Goal: Purchase product/service

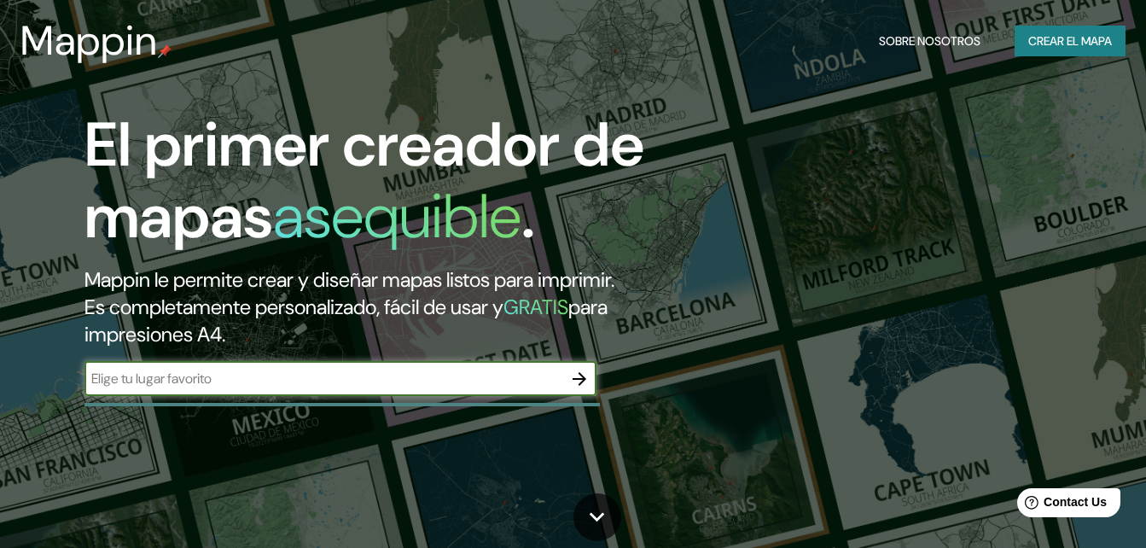
click at [443, 374] on input "text" at bounding box center [324, 379] width 478 height 20
type input "huejotzingo puebla"
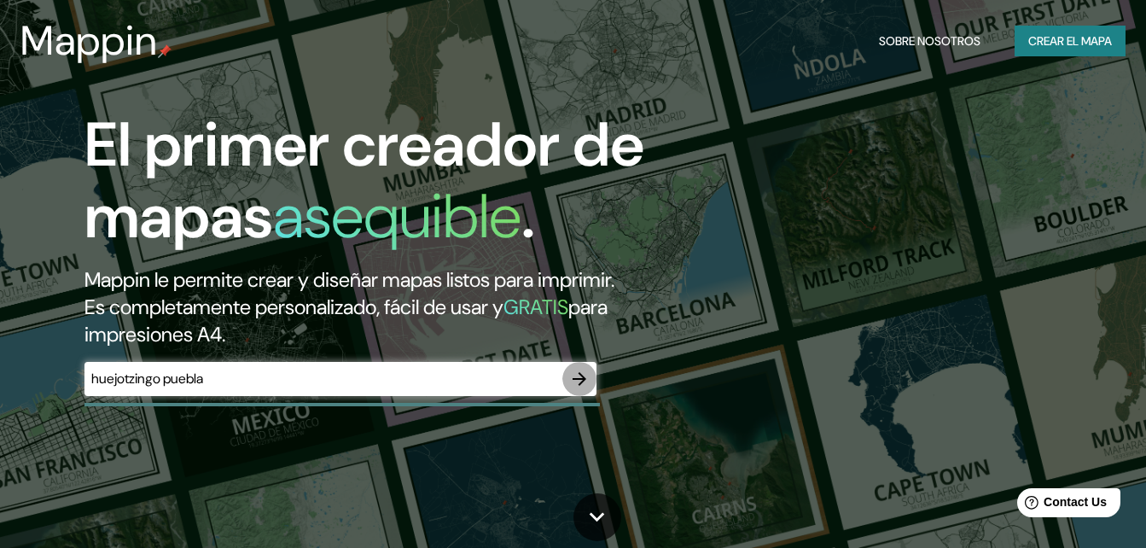
click at [575, 376] on icon "button" at bounding box center [579, 379] width 20 height 20
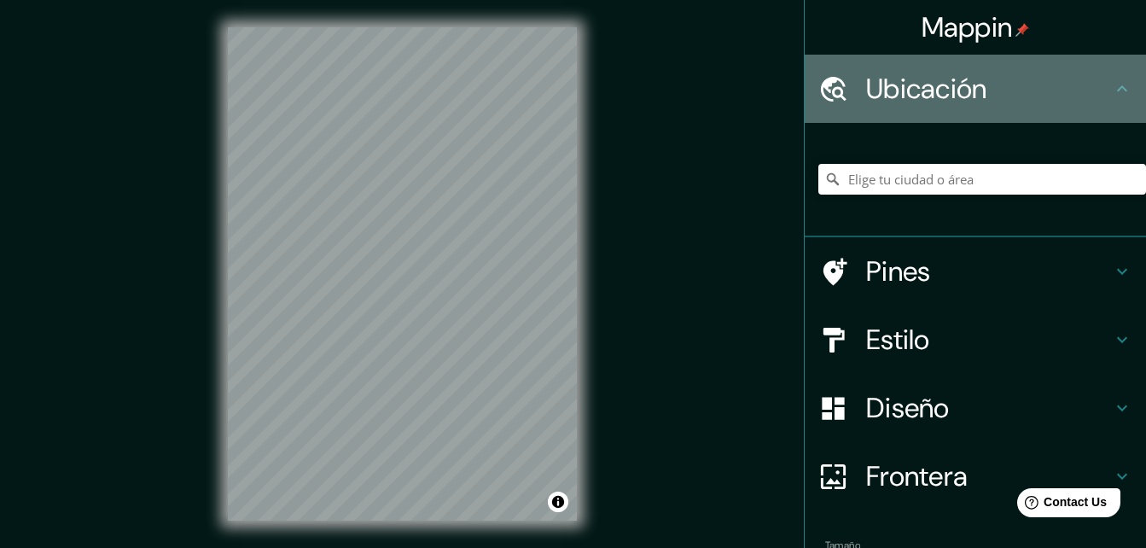
click at [1117, 90] on icon at bounding box center [1122, 88] width 10 height 6
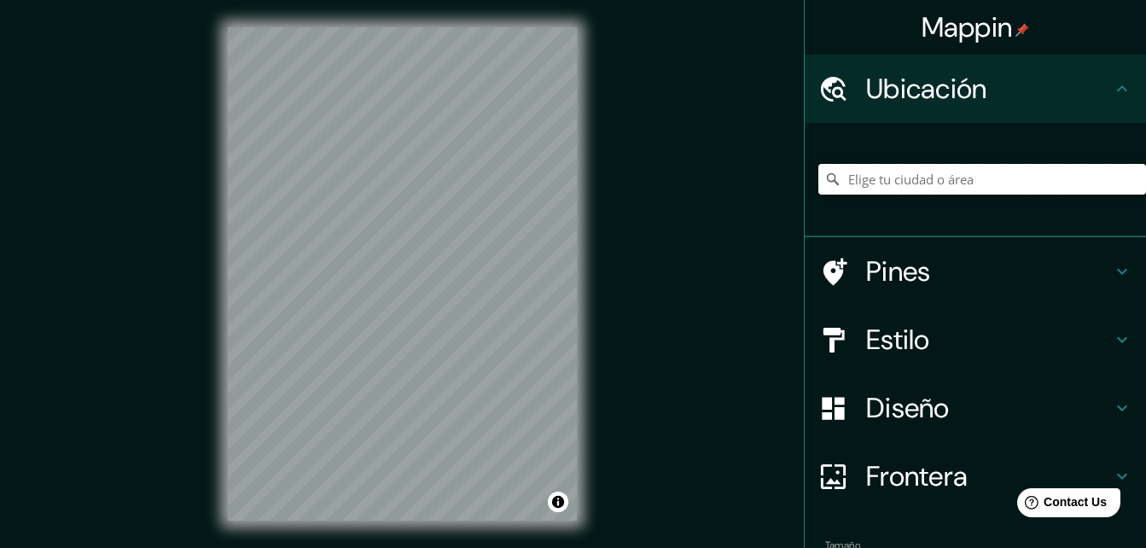
click at [1011, 170] on input "Elige tu ciudad o área" at bounding box center [983, 179] width 328 height 31
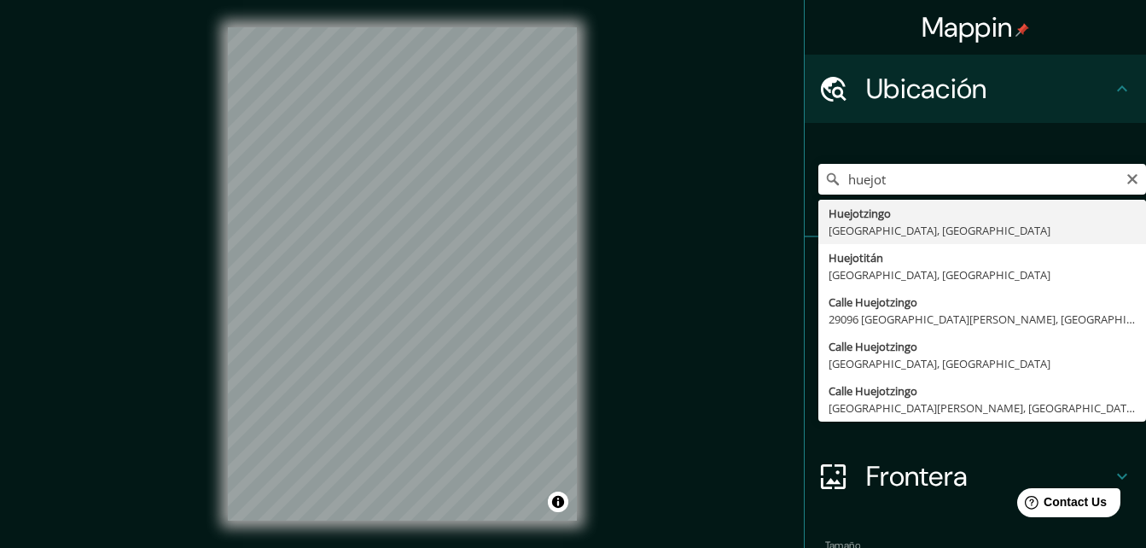
type input "[GEOGRAPHIC_DATA], [GEOGRAPHIC_DATA], [GEOGRAPHIC_DATA]"
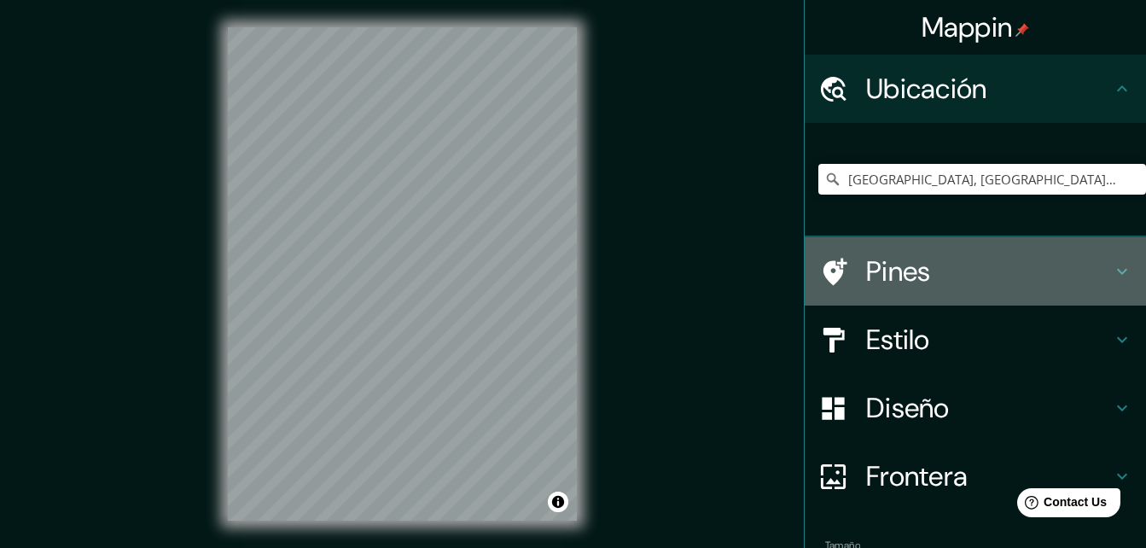
click at [1112, 261] on icon at bounding box center [1122, 271] width 20 height 20
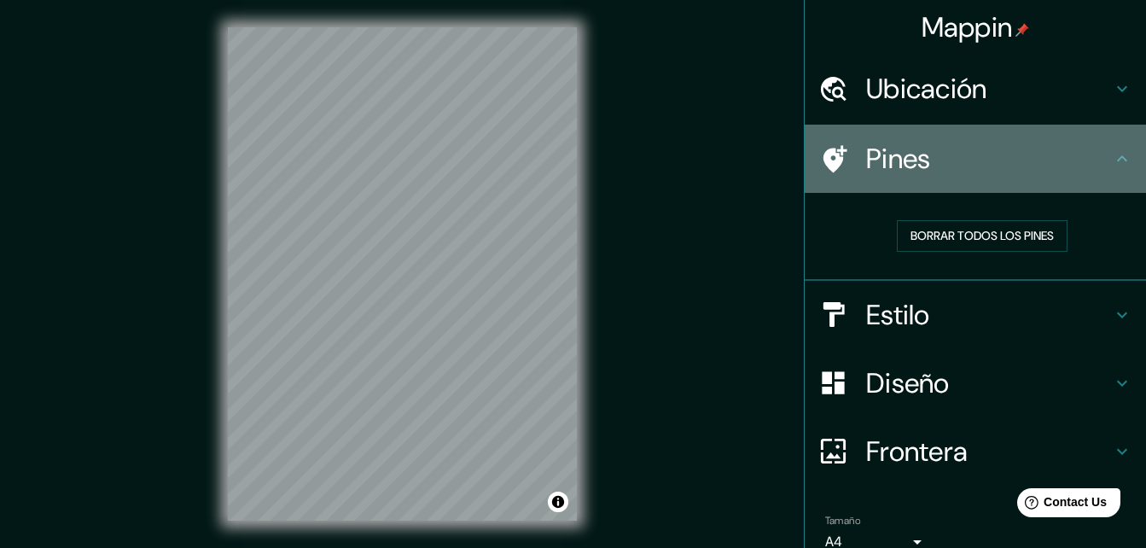
click at [1112, 153] on icon at bounding box center [1122, 159] width 20 height 20
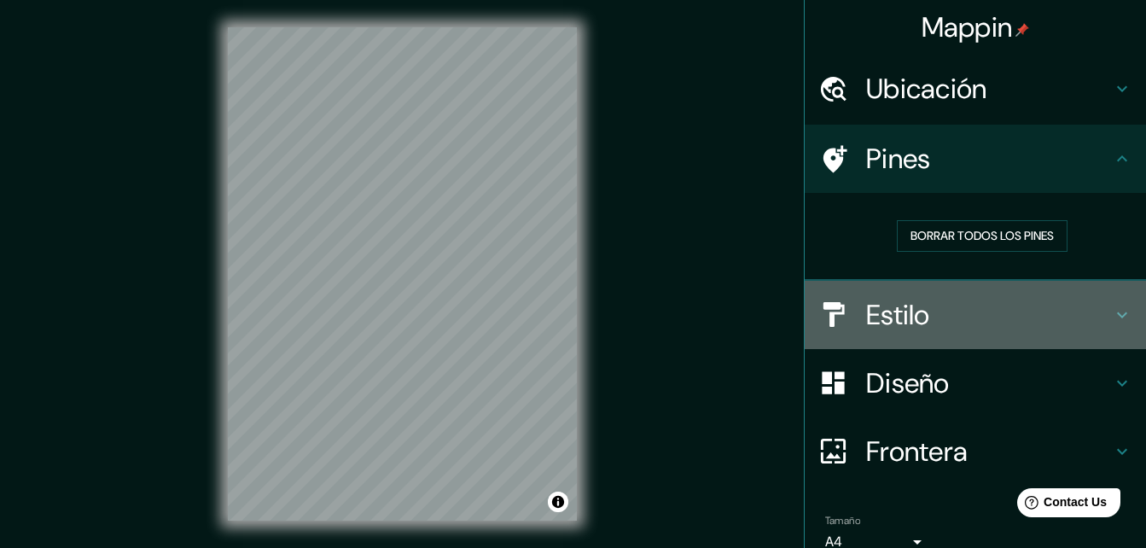
click at [1108, 303] on div "Estilo" at bounding box center [975, 315] width 341 height 68
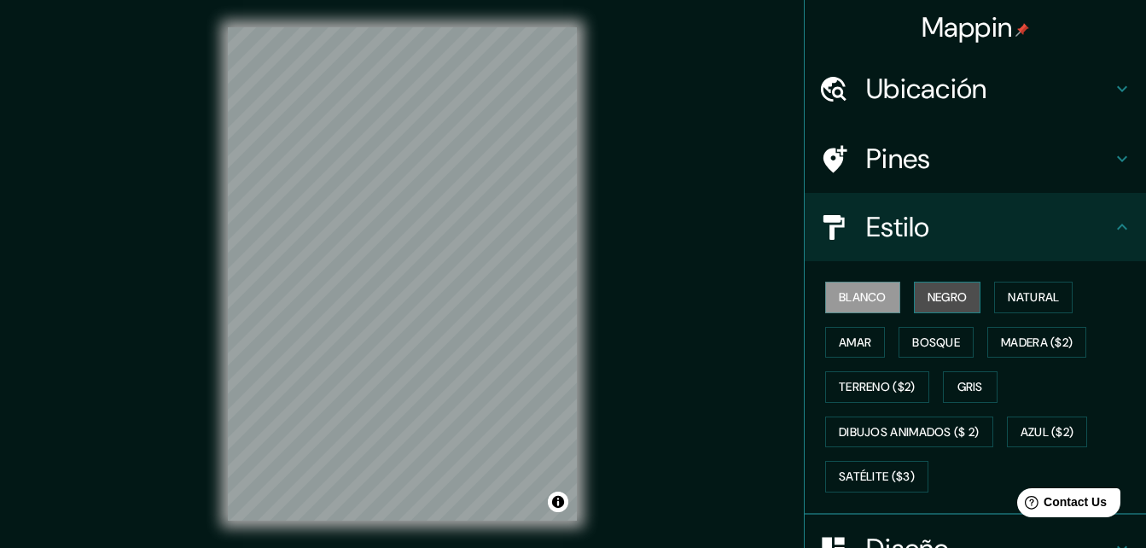
click at [942, 300] on font "Negro" at bounding box center [948, 297] width 40 height 21
click at [866, 293] on font "Blanco" at bounding box center [863, 297] width 48 height 21
click at [1030, 300] on font "Natural" at bounding box center [1033, 297] width 51 height 21
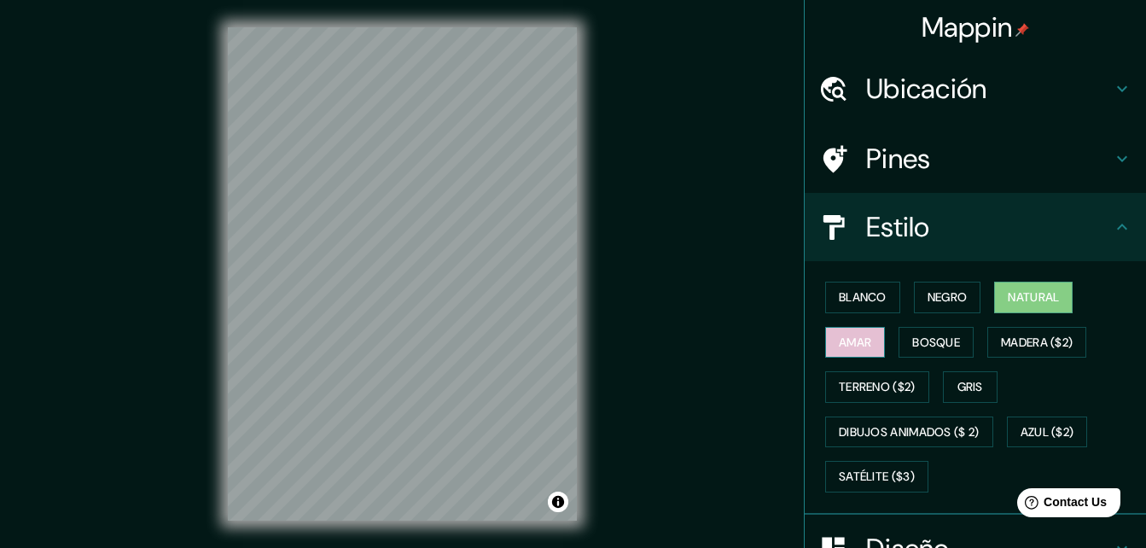
click at [845, 341] on font "Amar" at bounding box center [855, 342] width 32 height 21
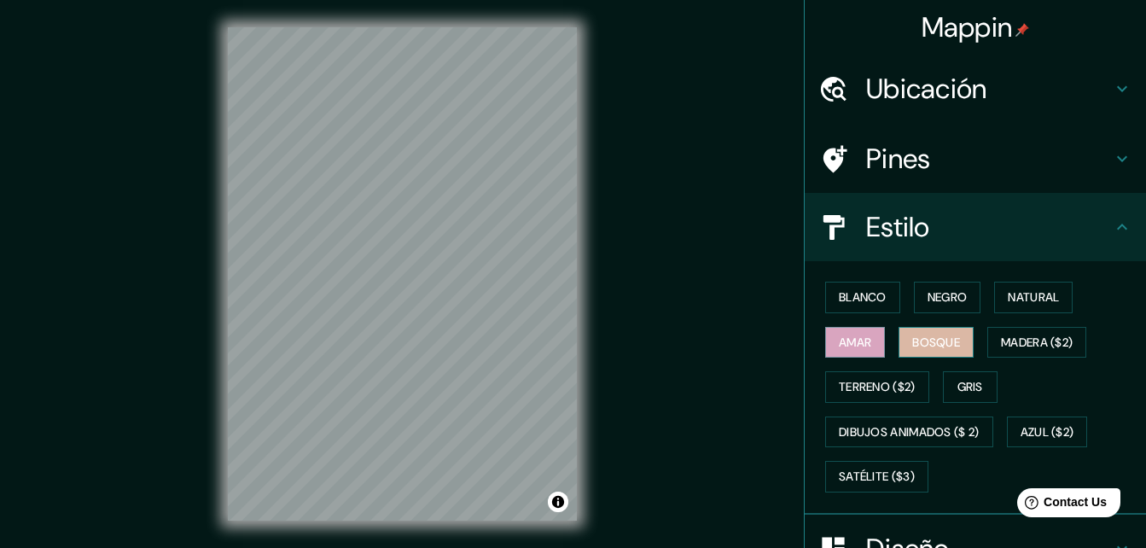
click at [916, 341] on font "Bosque" at bounding box center [936, 342] width 48 height 21
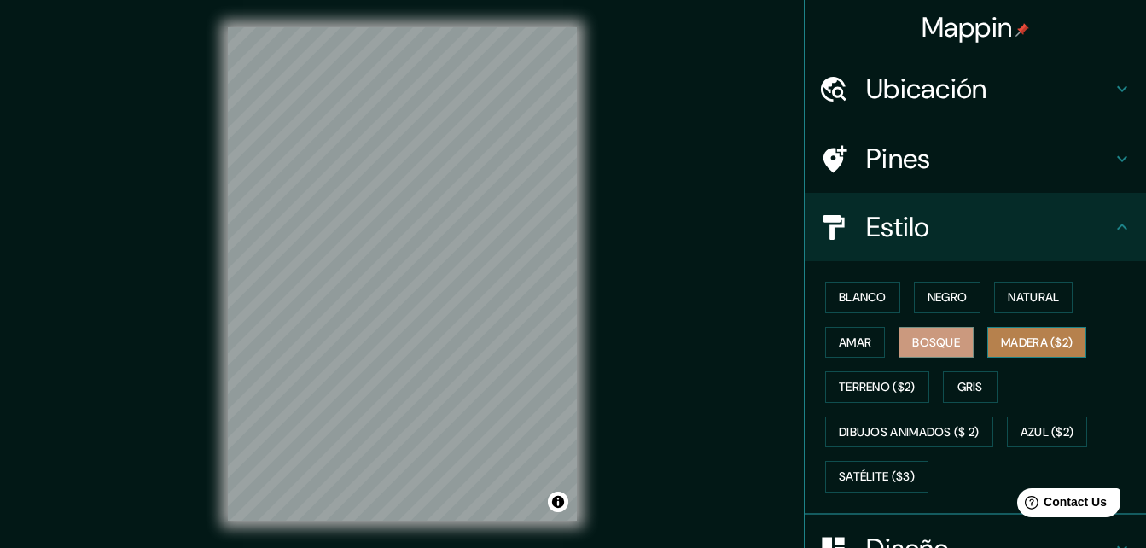
click at [1016, 338] on font "Madera ($2)" at bounding box center [1037, 342] width 72 height 21
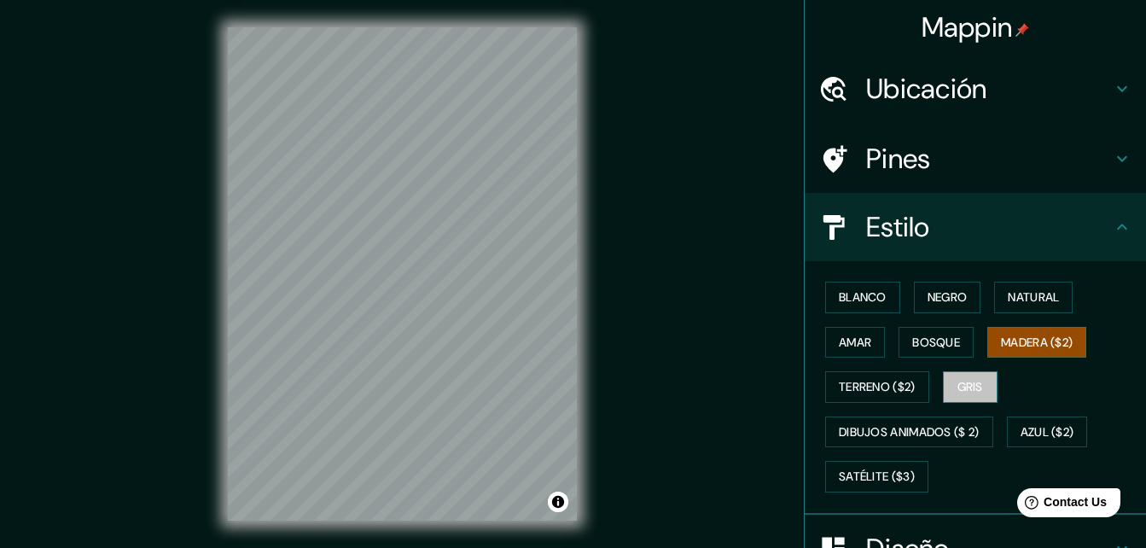
click at [958, 394] on font "Gris" at bounding box center [971, 386] width 26 height 21
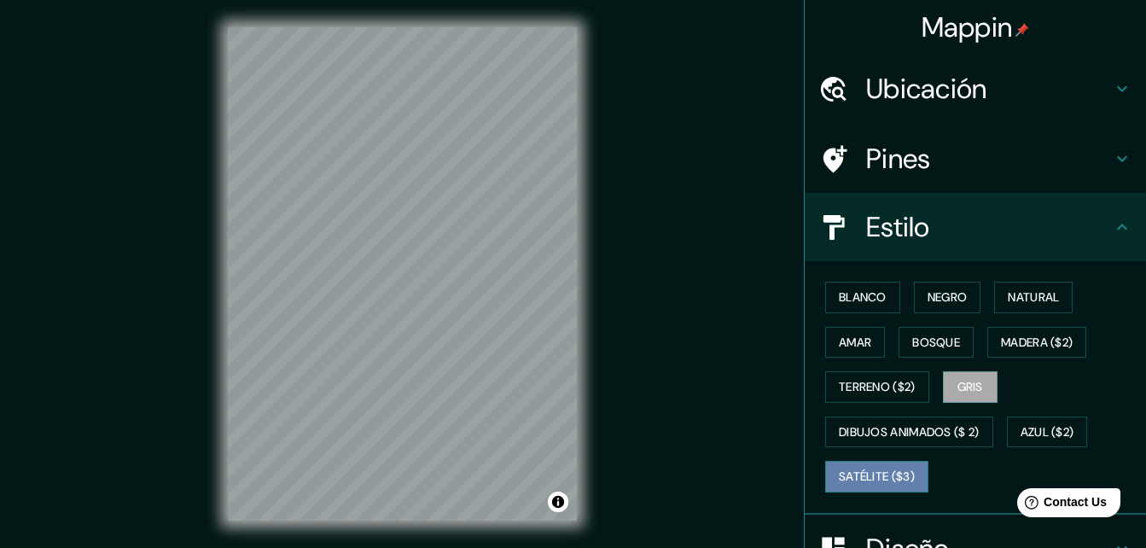
click at [866, 481] on font "Satélite ($3)" at bounding box center [877, 476] width 76 height 21
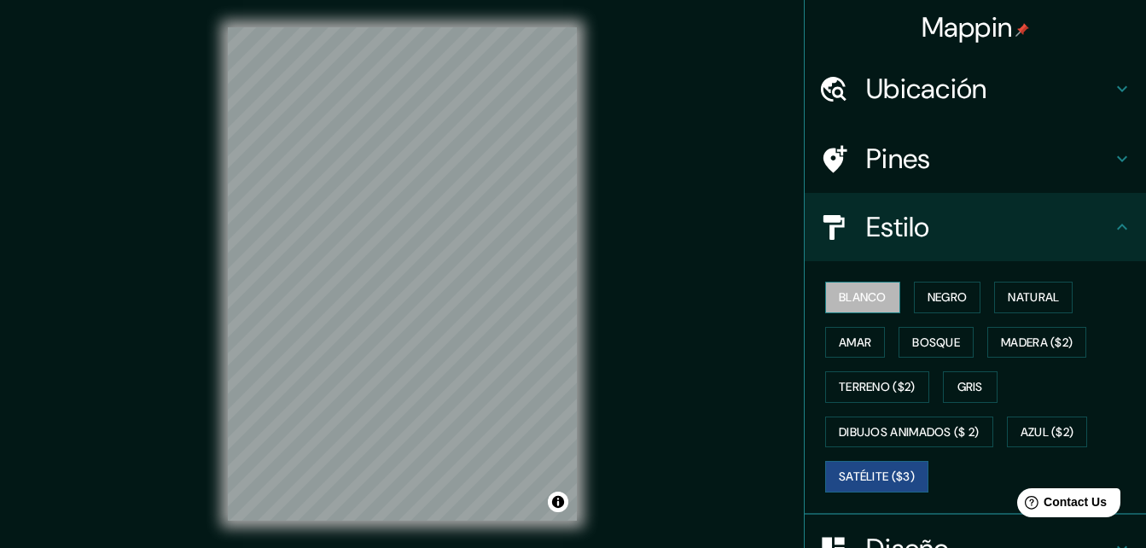
click at [857, 297] on font "Blanco" at bounding box center [863, 297] width 48 height 21
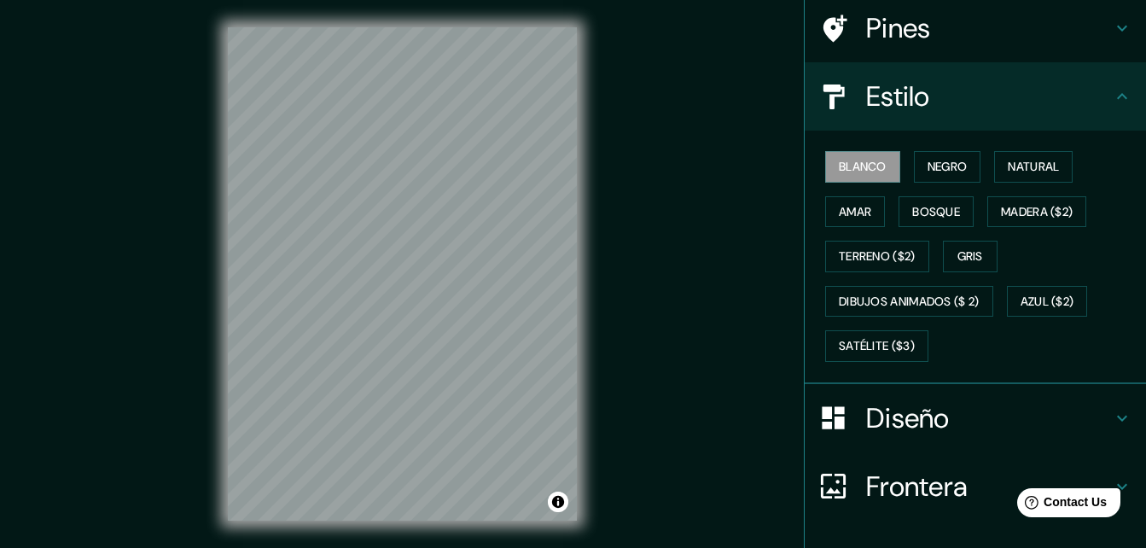
scroll to position [128, 0]
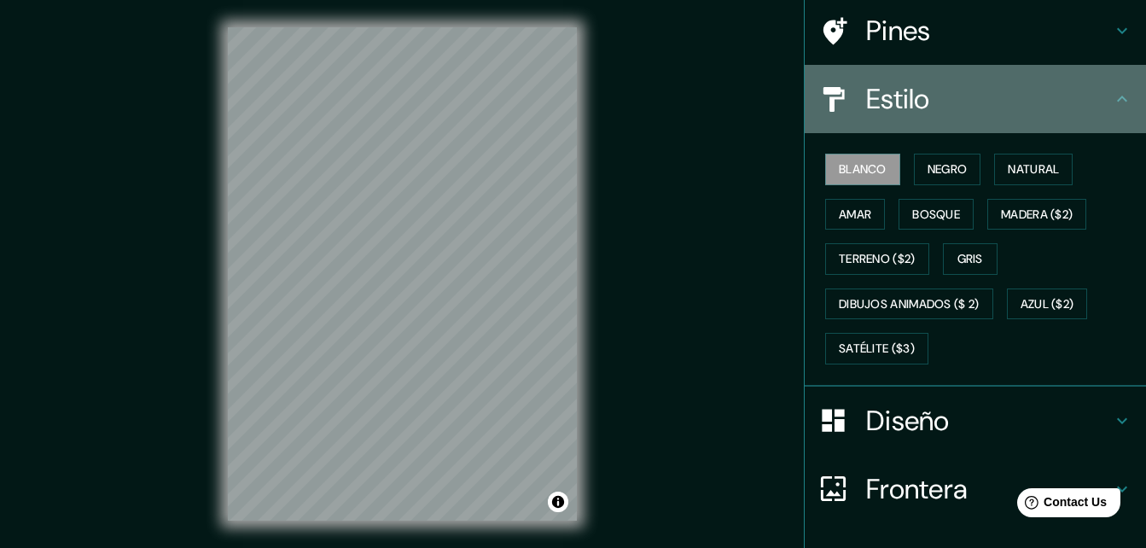
click at [1096, 112] on h4 "Estilo" at bounding box center [989, 99] width 246 height 34
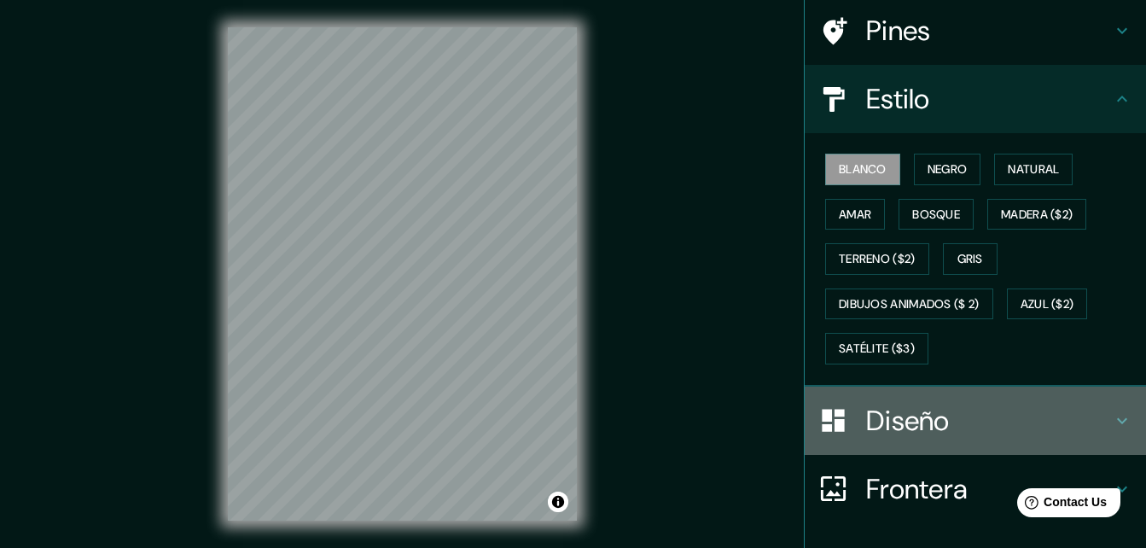
click at [1095, 417] on h4 "Diseño" at bounding box center [989, 421] width 246 height 34
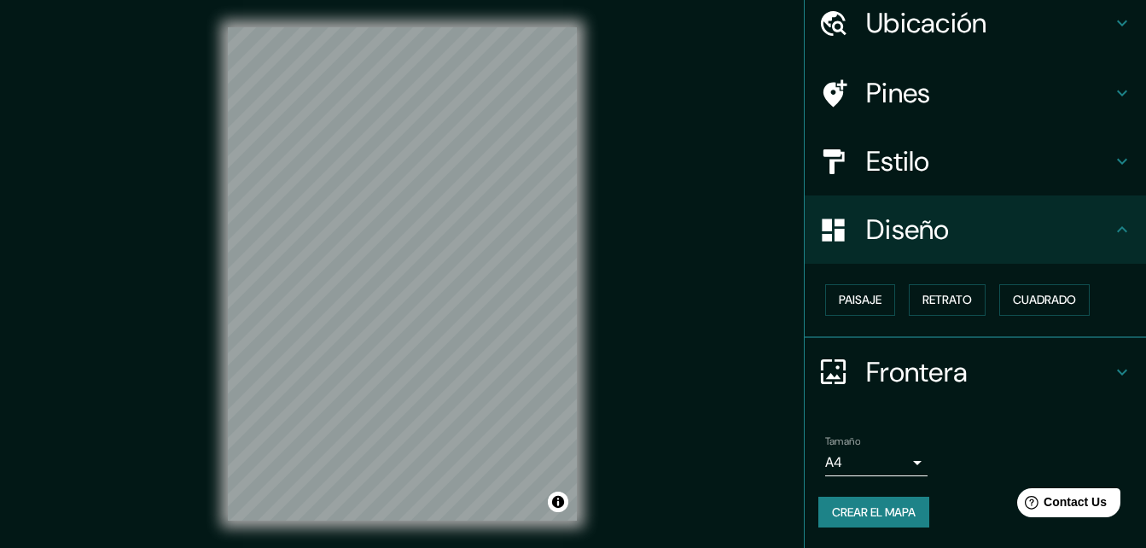
scroll to position [66, 0]
click at [860, 297] on font "Paisaje" at bounding box center [860, 299] width 43 height 21
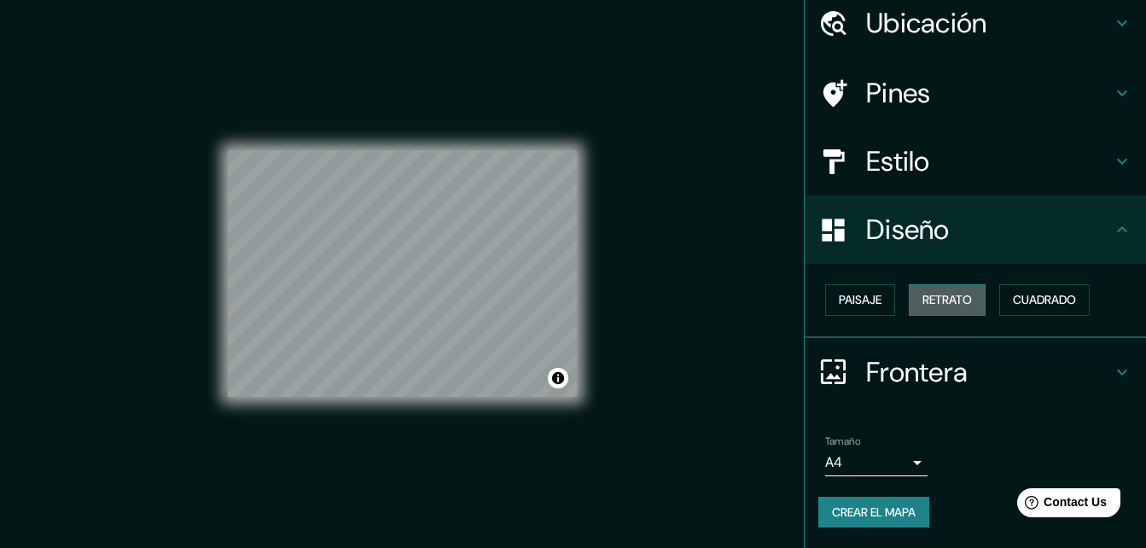
click at [923, 294] on font "Retrato" at bounding box center [948, 299] width 50 height 21
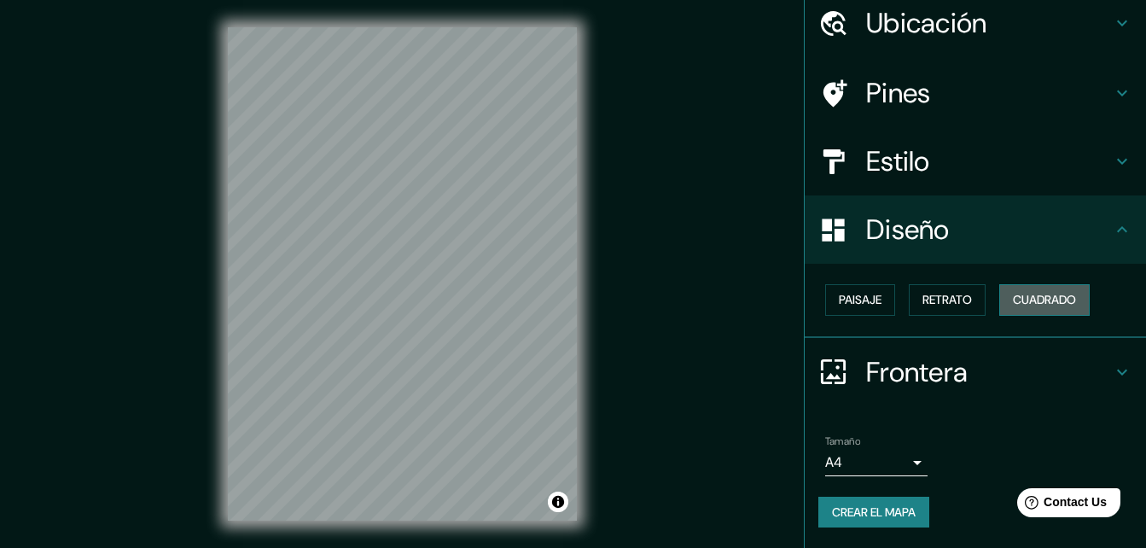
click at [1021, 299] on font "Cuadrado" at bounding box center [1044, 299] width 63 height 21
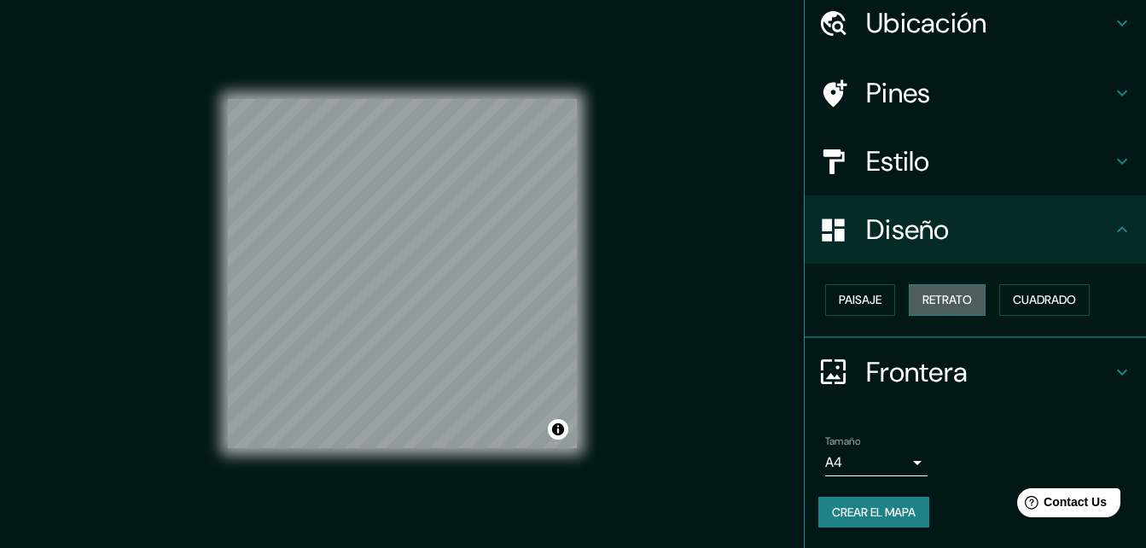
click at [954, 293] on font "Retrato" at bounding box center [948, 299] width 50 height 21
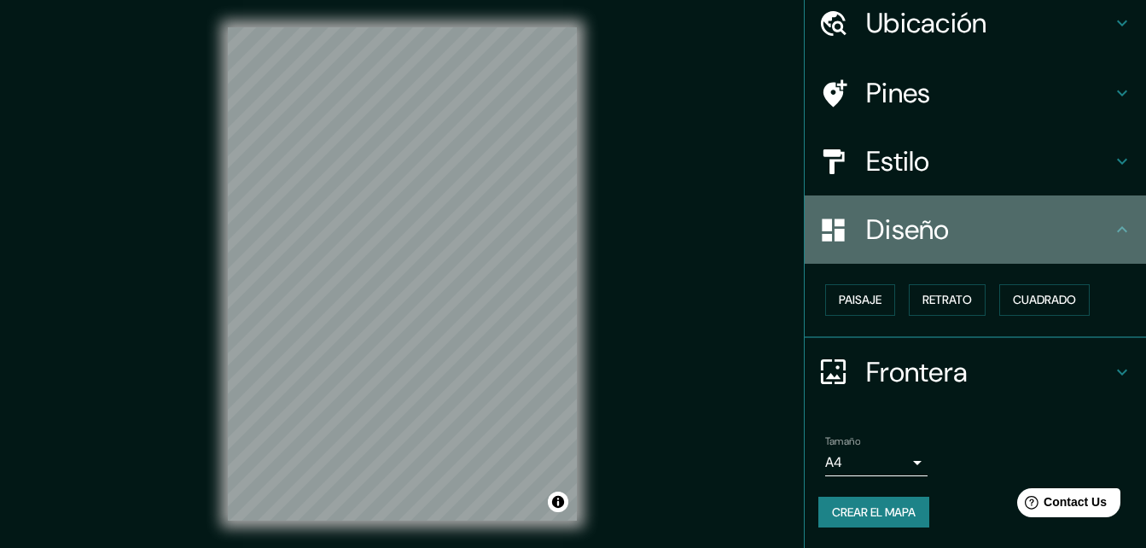
click at [1112, 226] on icon at bounding box center [1122, 229] width 20 height 20
click at [1108, 219] on div "Diseño" at bounding box center [975, 229] width 341 height 68
click at [1117, 227] on icon at bounding box center [1122, 229] width 10 height 6
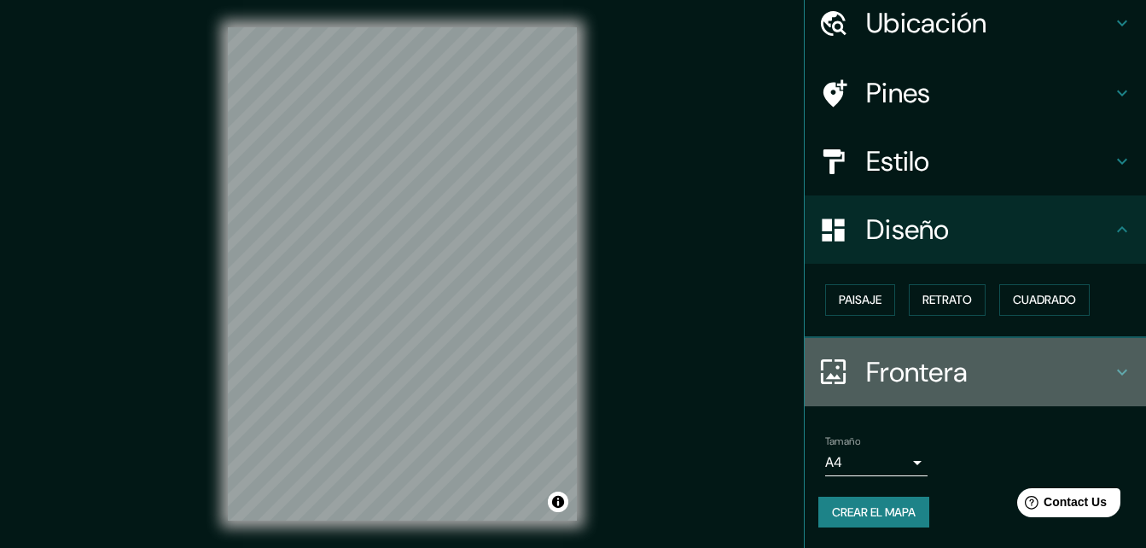
click at [1095, 368] on h4 "Frontera" at bounding box center [989, 372] width 246 height 34
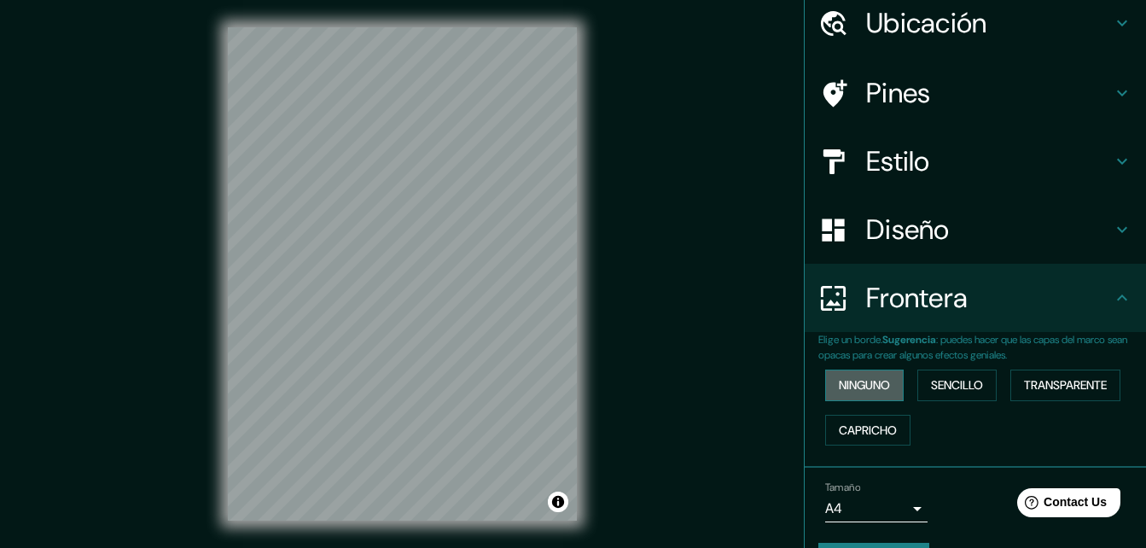
click at [872, 379] on font "Ninguno" at bounding box center [864, 385] width 51 height 21
click at [931, 384] on font "Sencillo" at bounding box center [957, 385] width 52 height 21
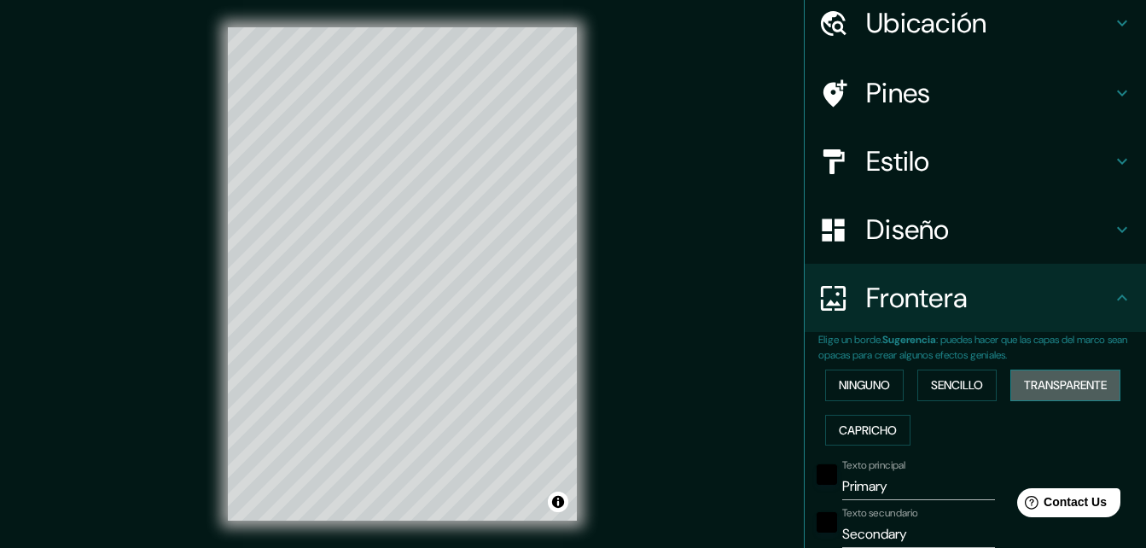
click at [1034, 381] on font "Transparente" at bounding box center [1065, 385] width 83 height 21
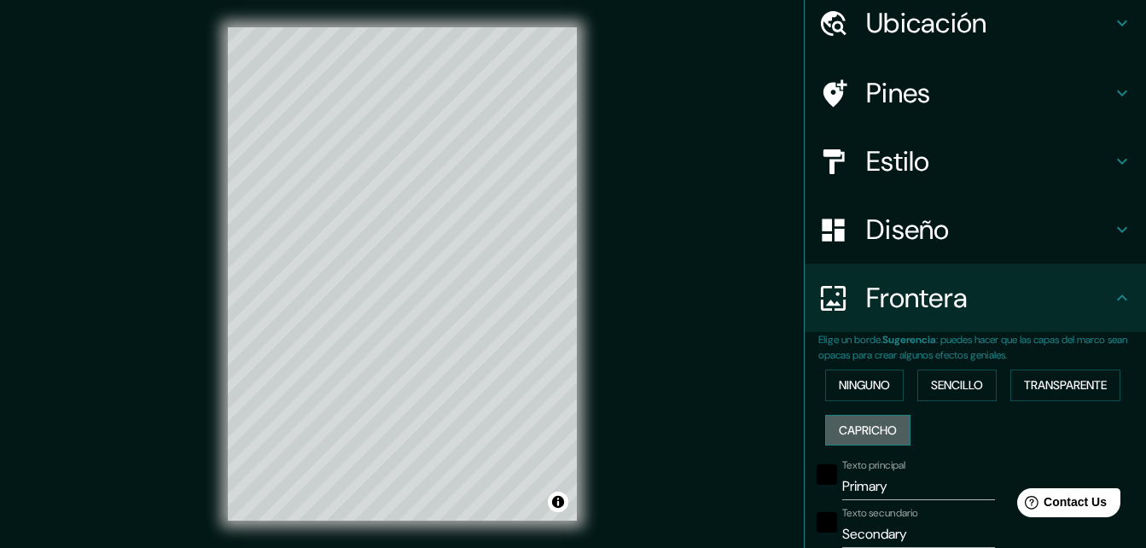
click at [853, 420] on font "Capricho" at bounding box center [868, 430] width 58 height 21
click at [866, 377] on font "Ninguno" at bounding box center [864, 385] width 51 height 21
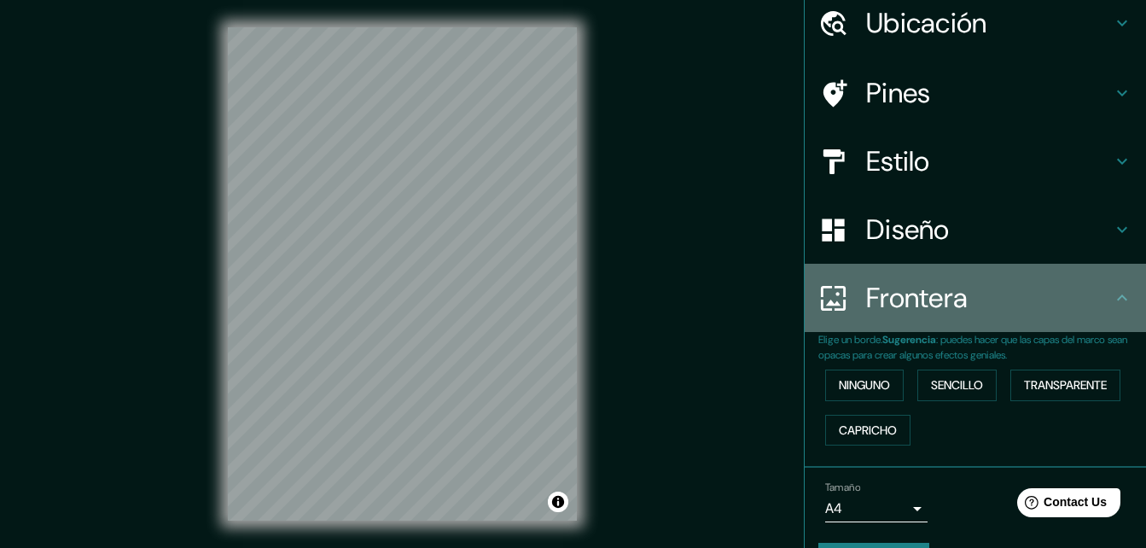
click at [1085, 303] on h4 "Frontera" at bounding box center [989, 298] width 246 height 34
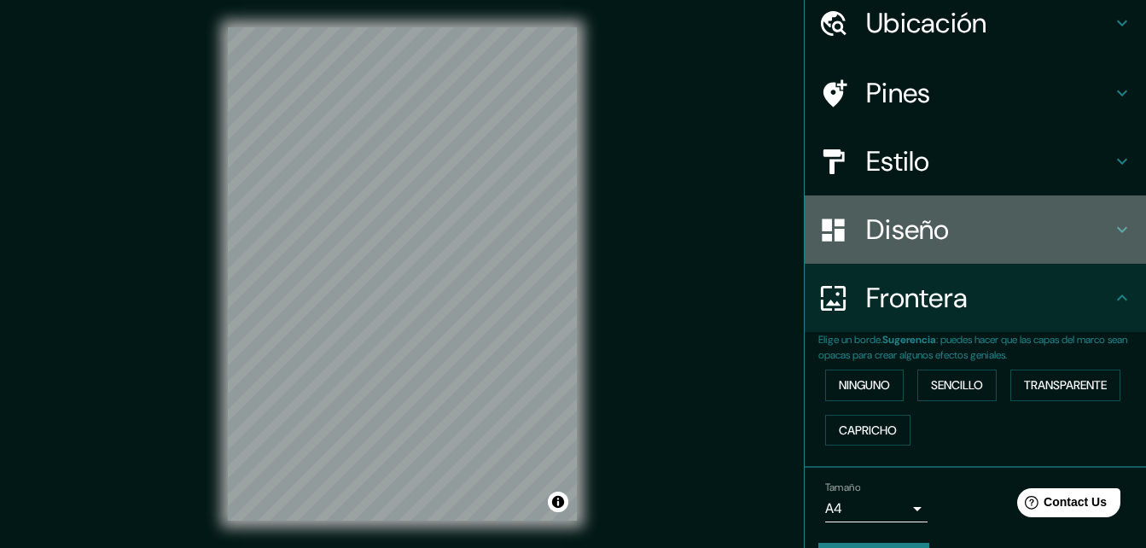
click at [1112, 221] on icon at bounding box center [1122, 229] width 20 height 20
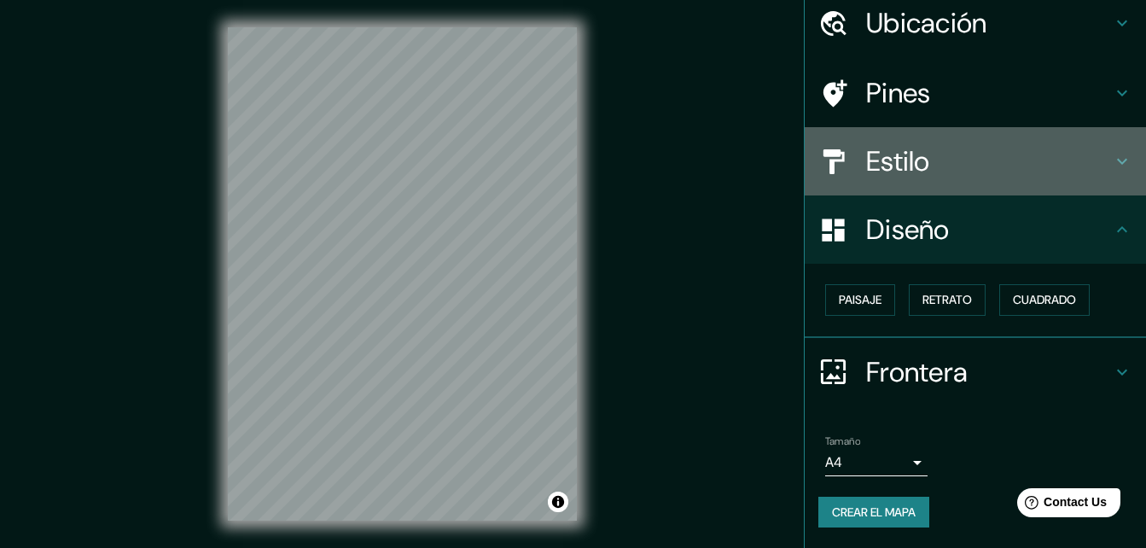
click at [1112, 159] on icon at bounding box center [1122, 161] width 20 height 20
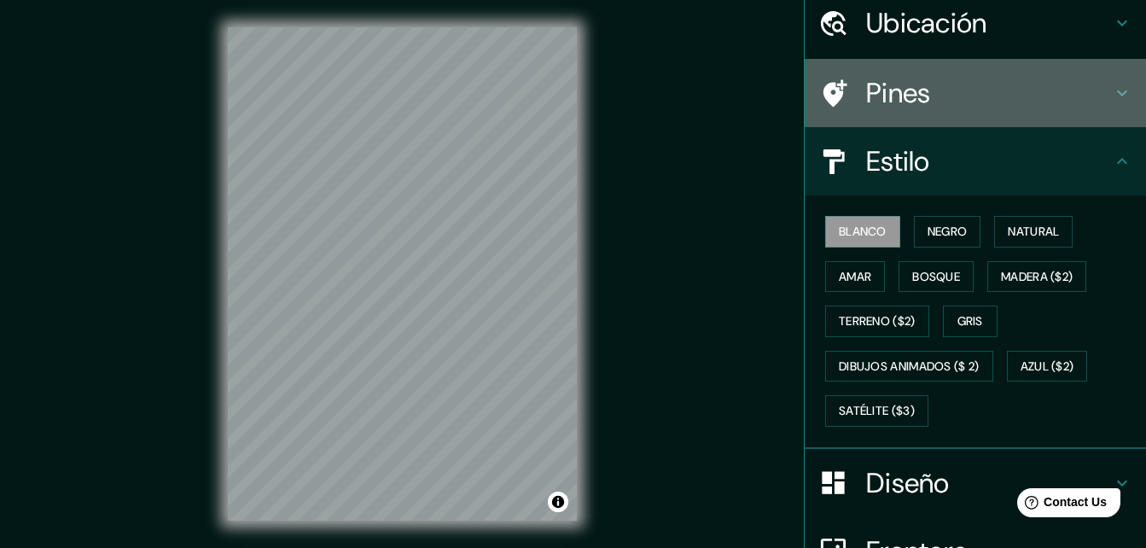
click at [1100, 77] on div "Pines" at bounding box center [975, 93] width 341 height 68
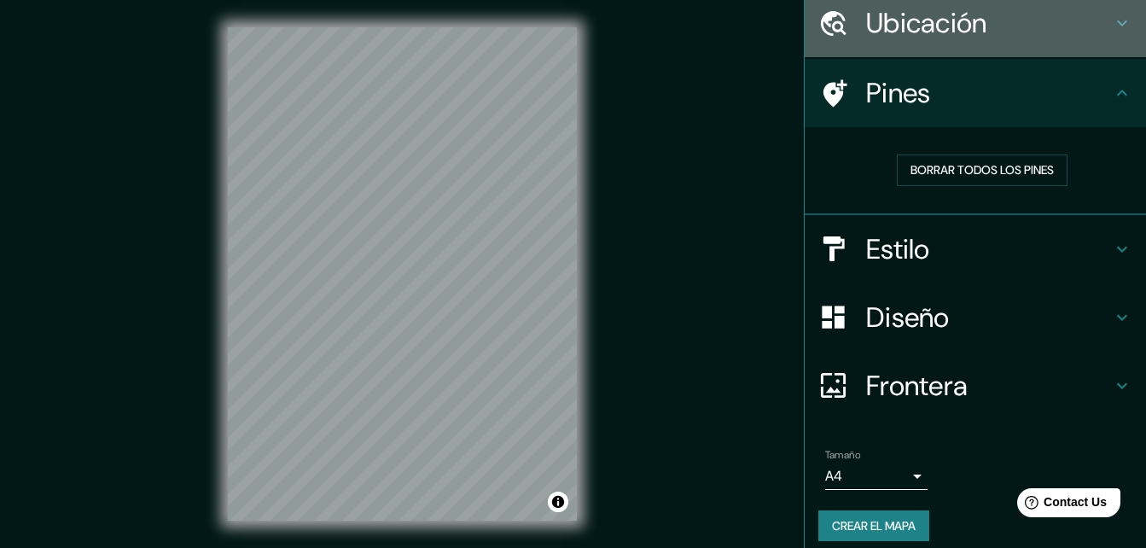
click at [1112, 24] on icon at bounding box center [1122, 23] width 20 height 20
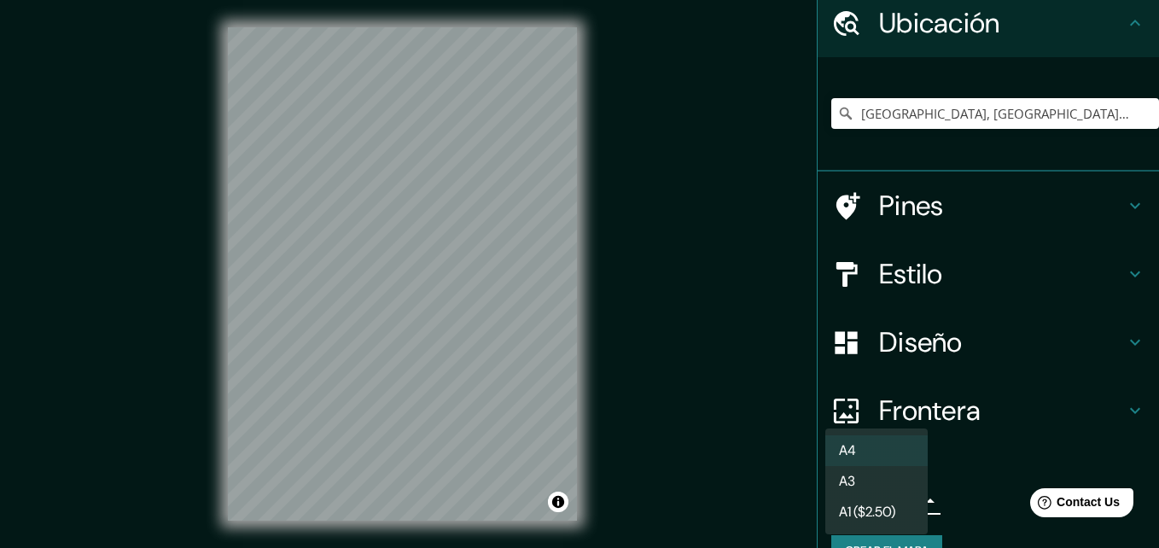
click at [901, 496] on body "Mappin Ubicación [GEOGRAPHIC_DATA], [GEOGRAPHIC_DATA], [GEOGRAPHIC_DATA] [GEOGR…" at bounding box center [579, 274] width 1159 height 548
click at [882, 486] on li "A3" at bounding box center [876, 481] width 102 height 31
click at [895, 493] on body "Mappin Ubicación [GEOGRAPHIC_DATA], [GEOGRAPHIC_DATA], [GEOGRAPHIC_DATA] [GEOGR…" at bounding box center [579, 274] width 1159 height 548
click at [882, 439] on li "A4" at bounding box center [876, 450] width 102 height 31
type input "single"
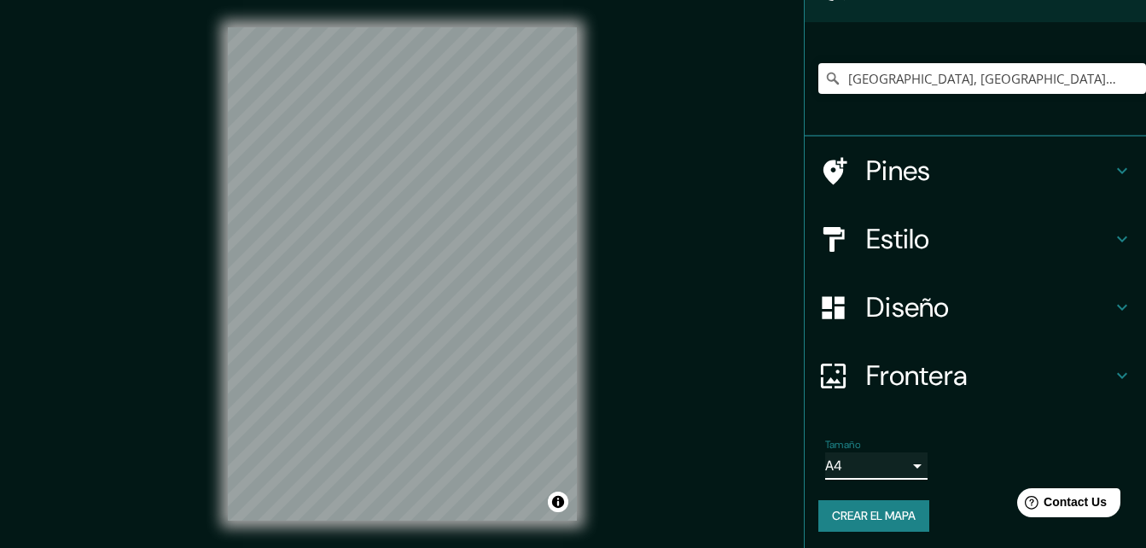
scroll to position [105, 0]
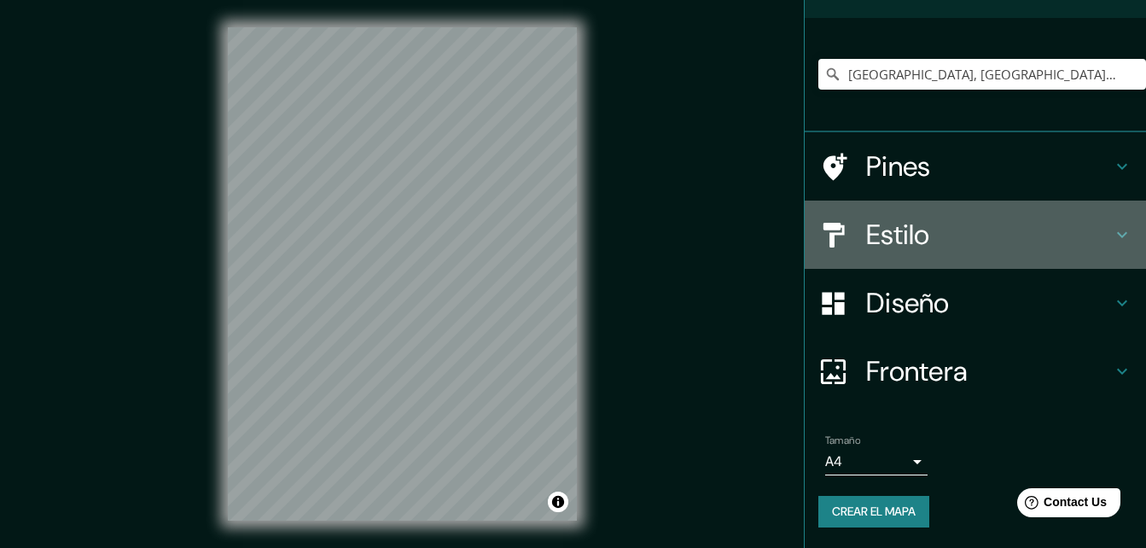
click at [1055, 231] on h4 "Estilo" at bounding box center [989, 235] width 246 height 34
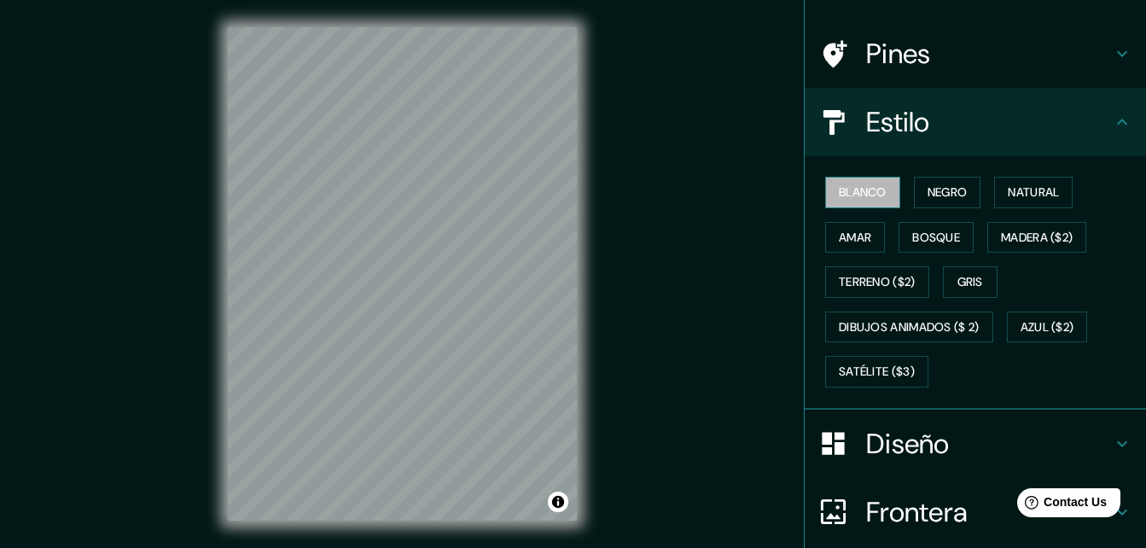
click at [842, 192] on font "Blanco" at bounding box center [863, 192] width 48 height 21
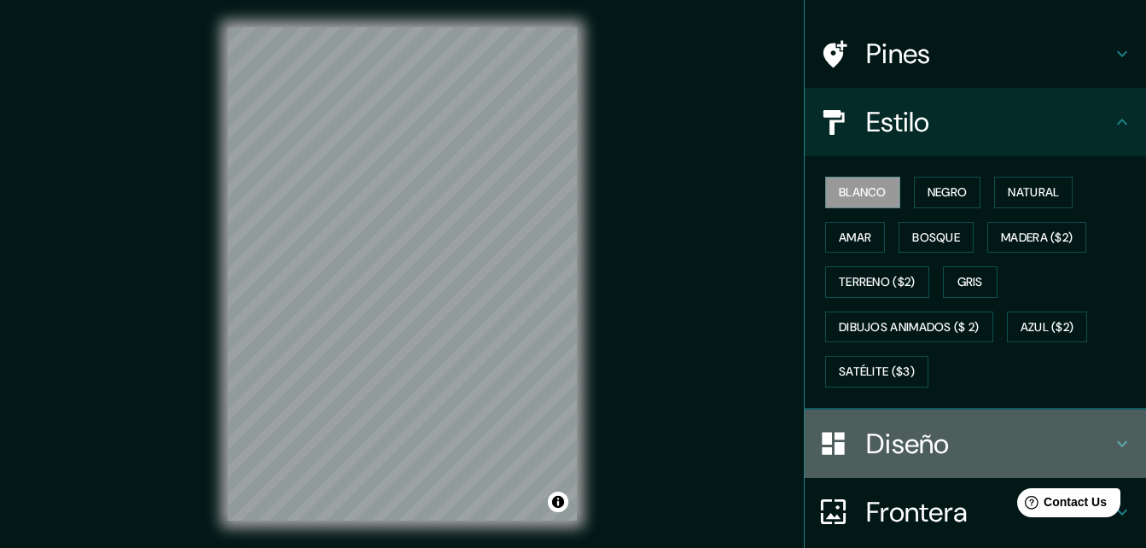
click at [1113, 445] on icon at bounding box center [1122, 444] width 20 height 20
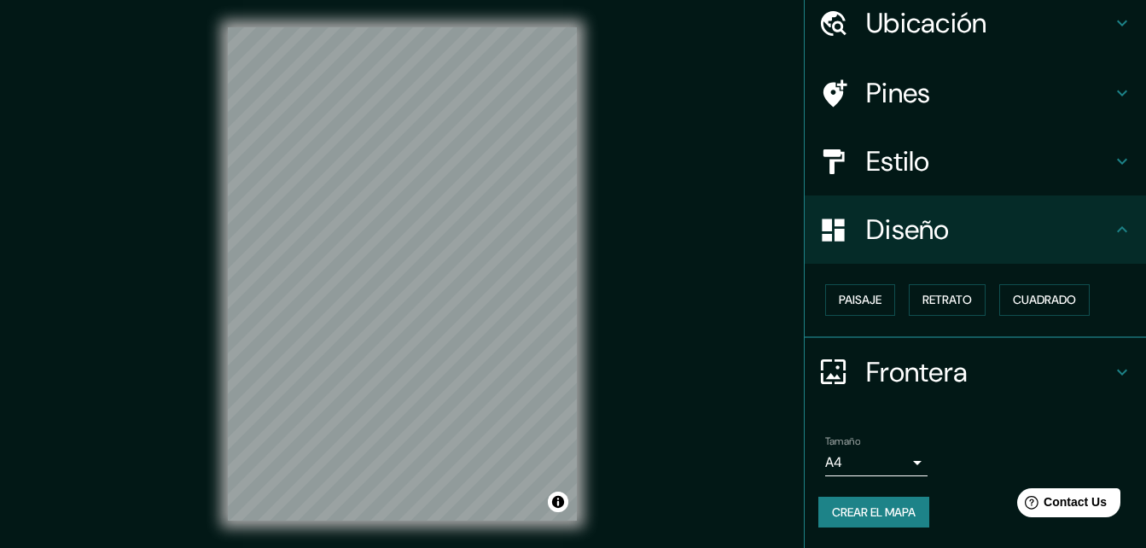
scroll to position [66, 0]
click at [860, 292] on font "Paisaje" at bounding box center [860, 299] width 43 height 21
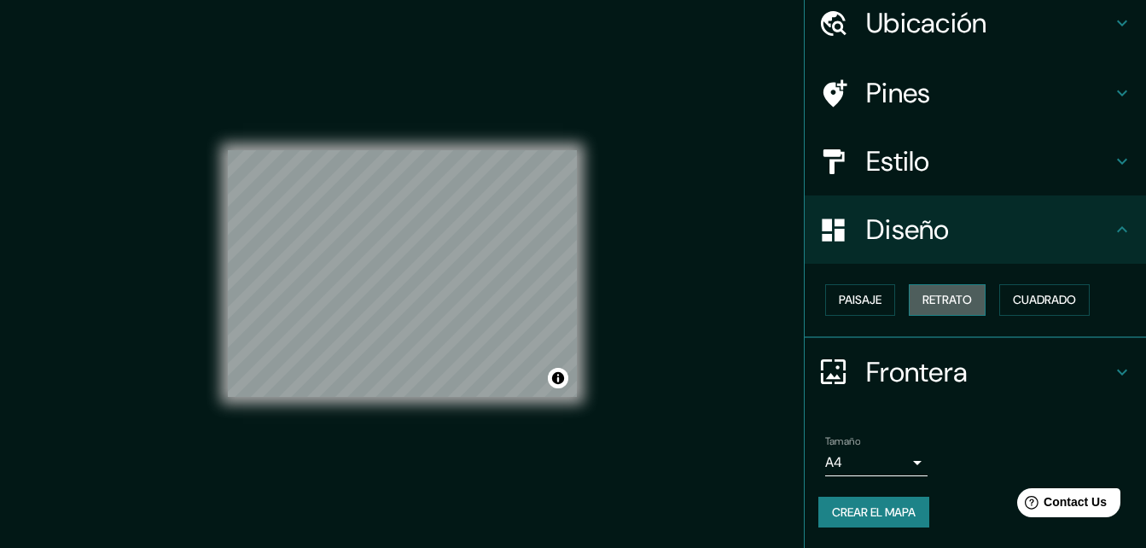
click at [964, 312] on button "Retrato" at bounding box center [947, 300] width 77 height 32
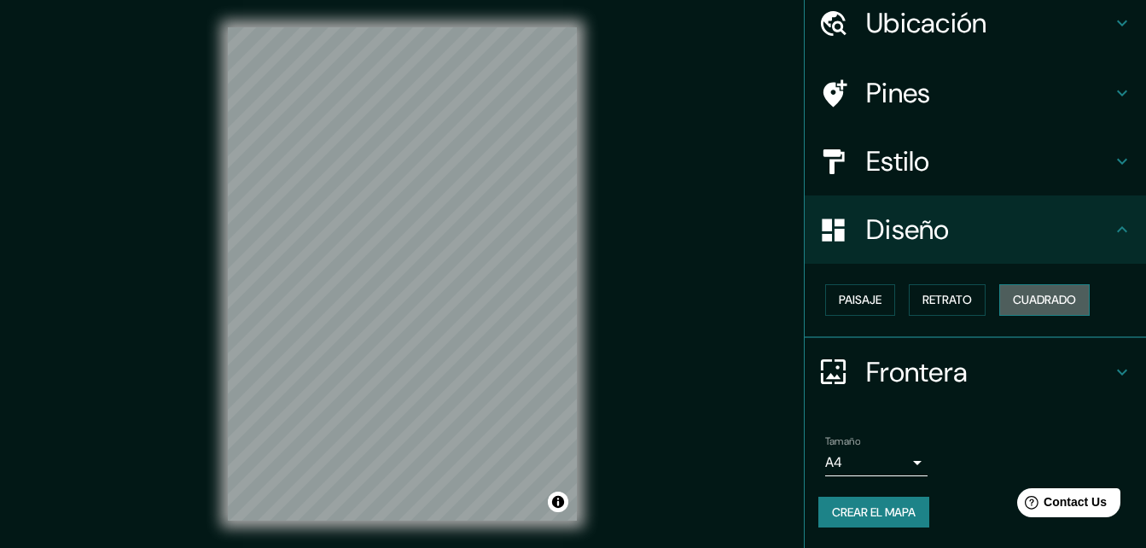
click at [1013, 306] on font "Cuadrado" at bounding box center [1044, 299] width 63 height 21
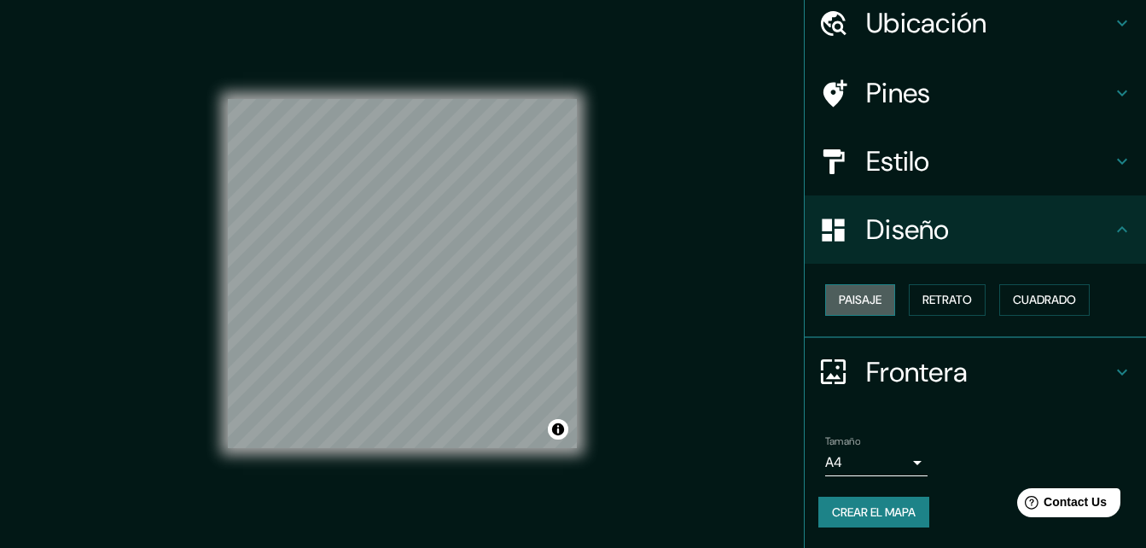
click at [852, 289] on font "Paisaje" at bounding box center [860, 299] width 43 height 21
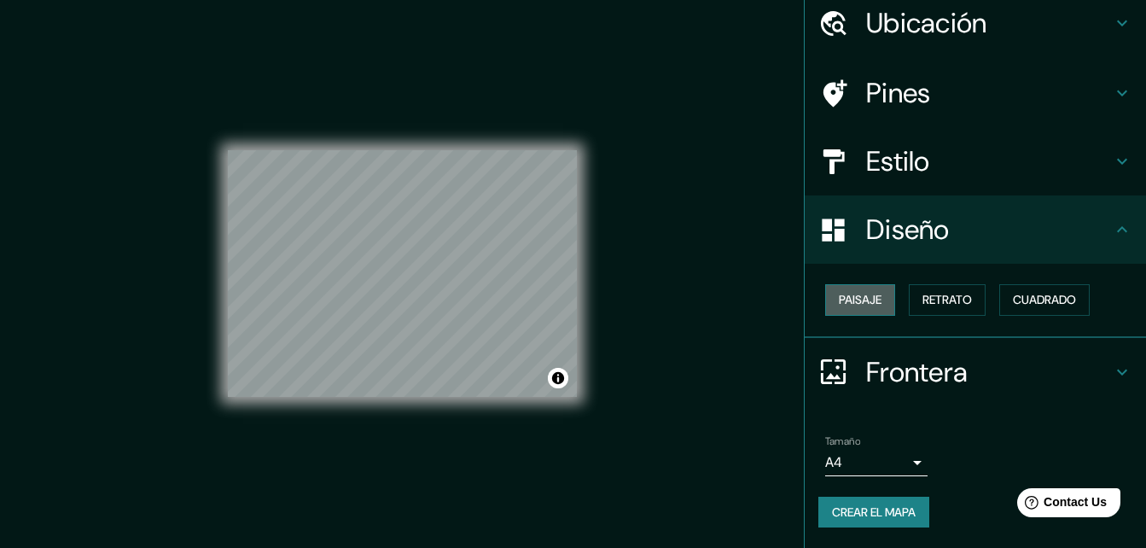
click at [855, 288] on button "Paisaje" at bounding box center [860, 300] width 70 height 32
click at [928, 299] on font "Retrato" at bounding box center [948, 299] width 50 height 21
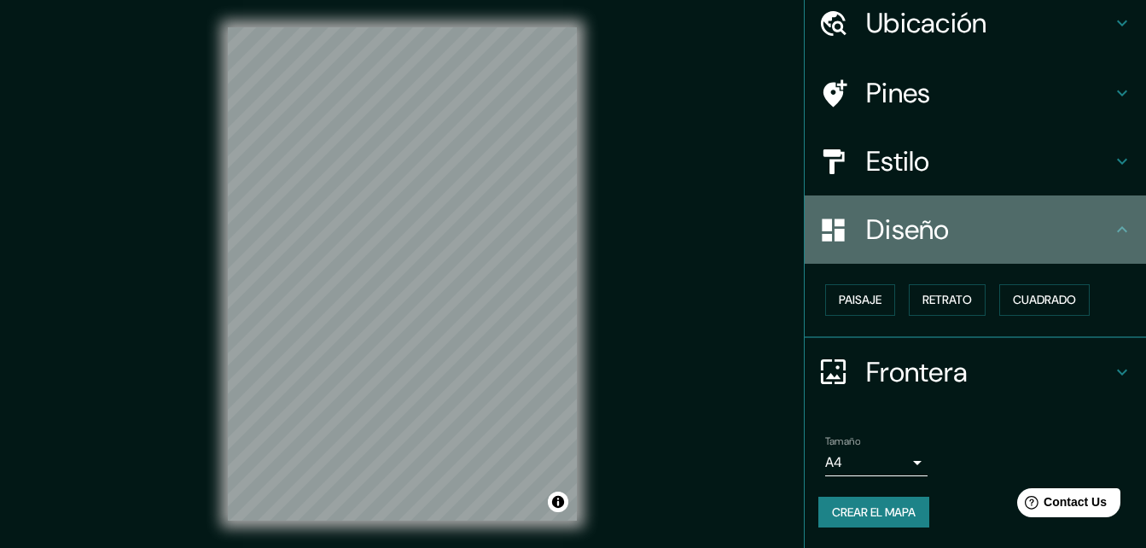
click at [1052, 226] on h4 "Diseño" at bounding box center [989, 230] width 246 height 34
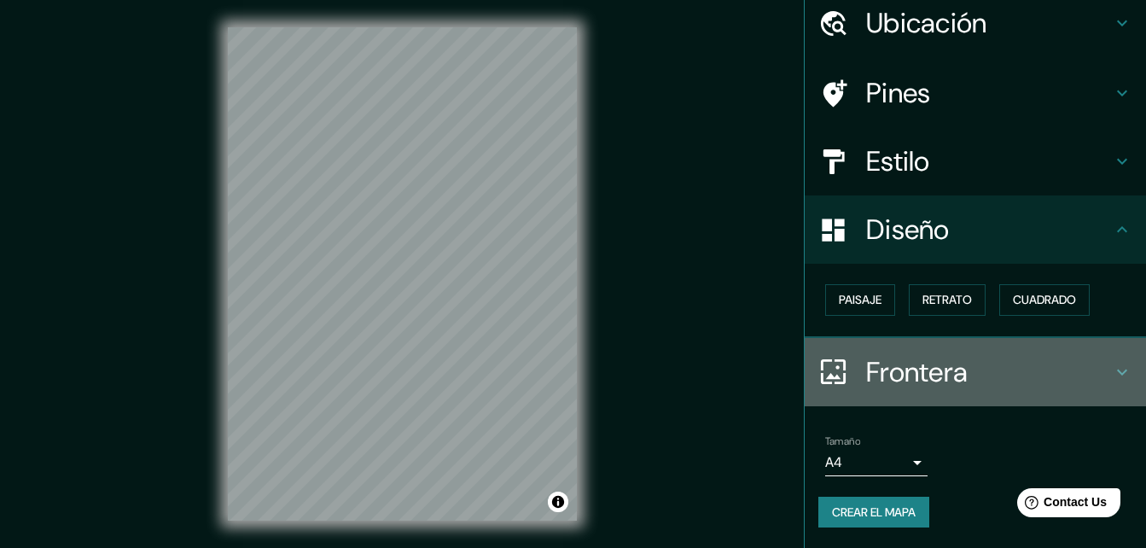
click at [1112, 377] on icon at bounding box center [1122, 372] width 20 height 20
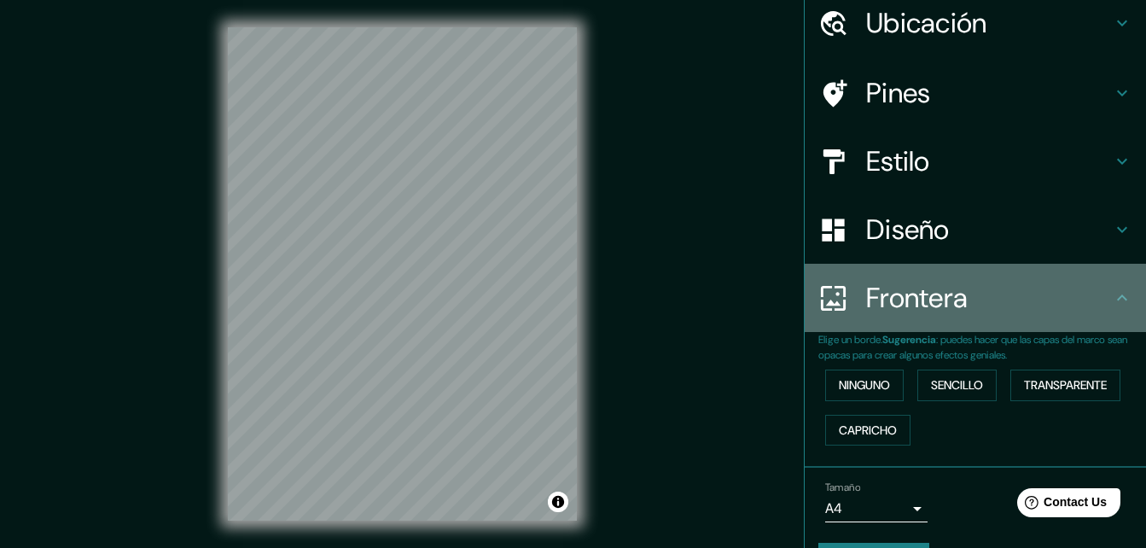
click at [1115, 296] on icon at bounding box center [1122, 298] width 20 height 20
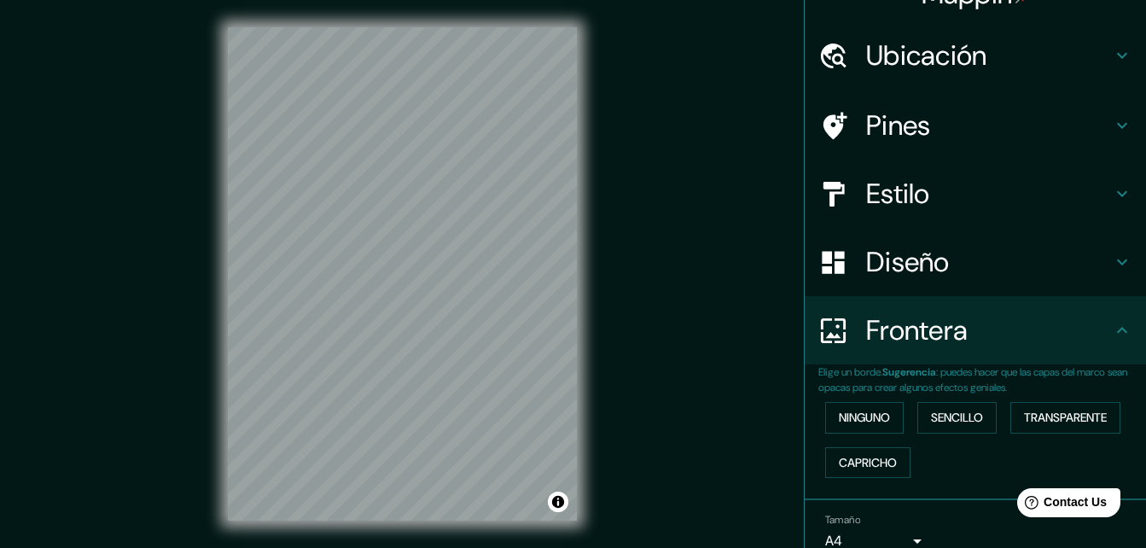
scroll to position [0, 0]
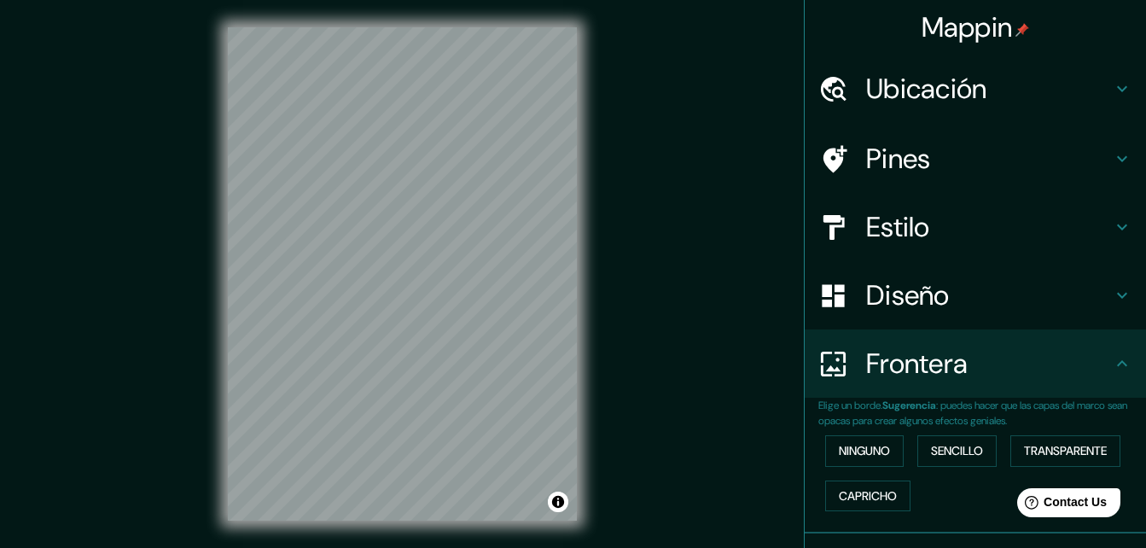
click at [1018, 214] on h4 "Estilo" at bounding box center [989, 227] width 246 height 34
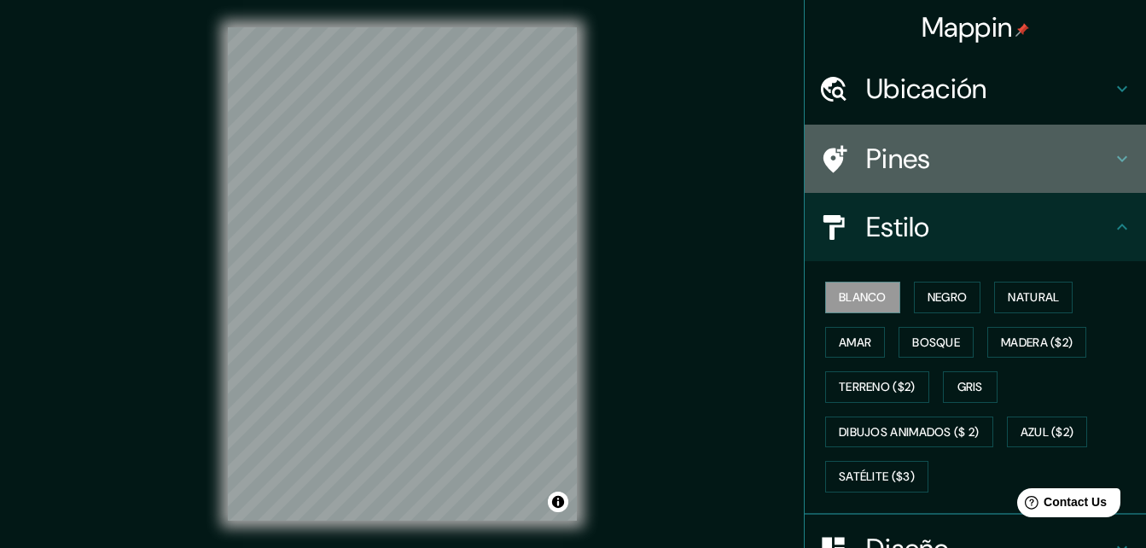
click at [1041, 159] on h4 "Pines" at bounding box center [989, 159] width 246 height 34
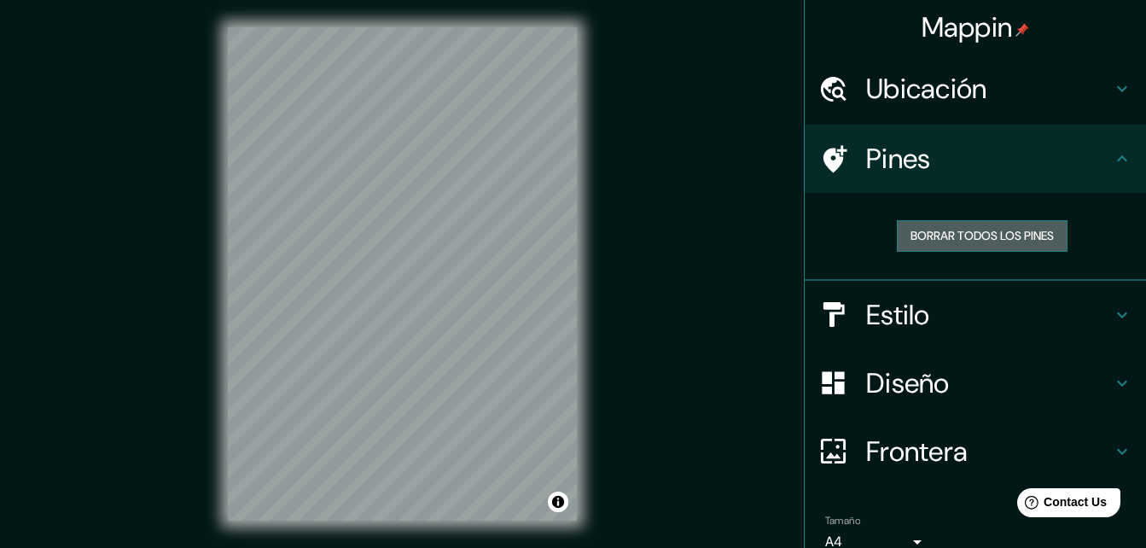
click at [1006, 236] on font "Borrar todos los pines" at bounding box center [982, 235] width 143 height 21
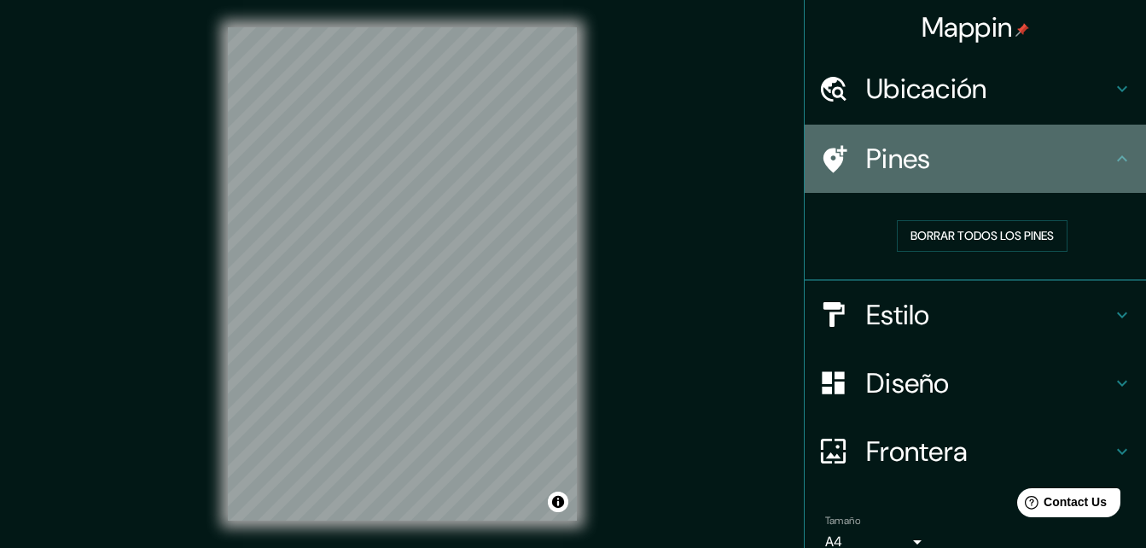
click at [1065, 144] on h4 "Pines" at bounding box center [989, 159] width 246 height 34
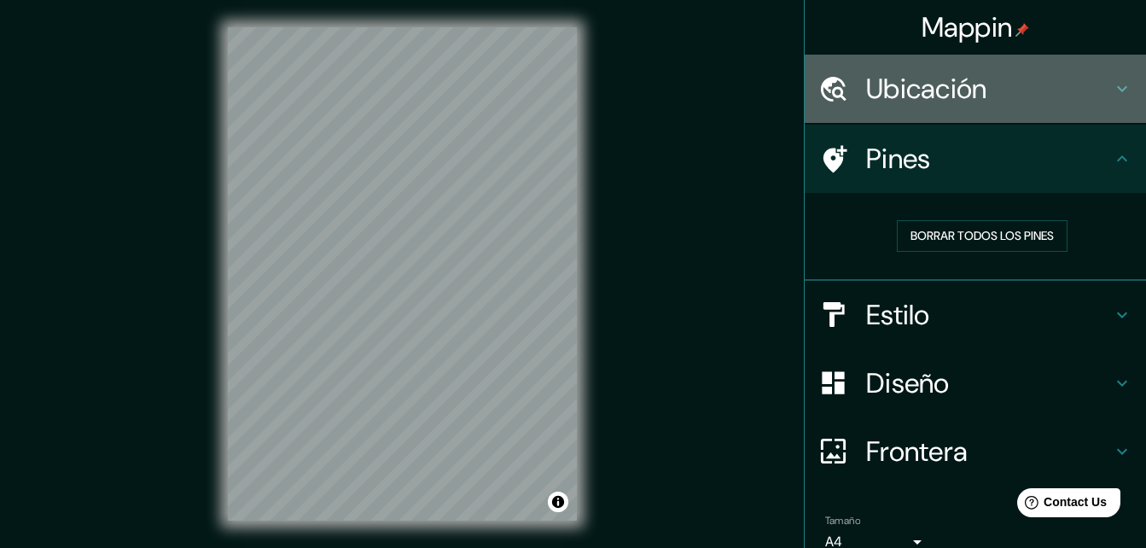
click at [1071, 85] on h4 "Ubicación" at bounding box center [989, 89] width 246 height 34
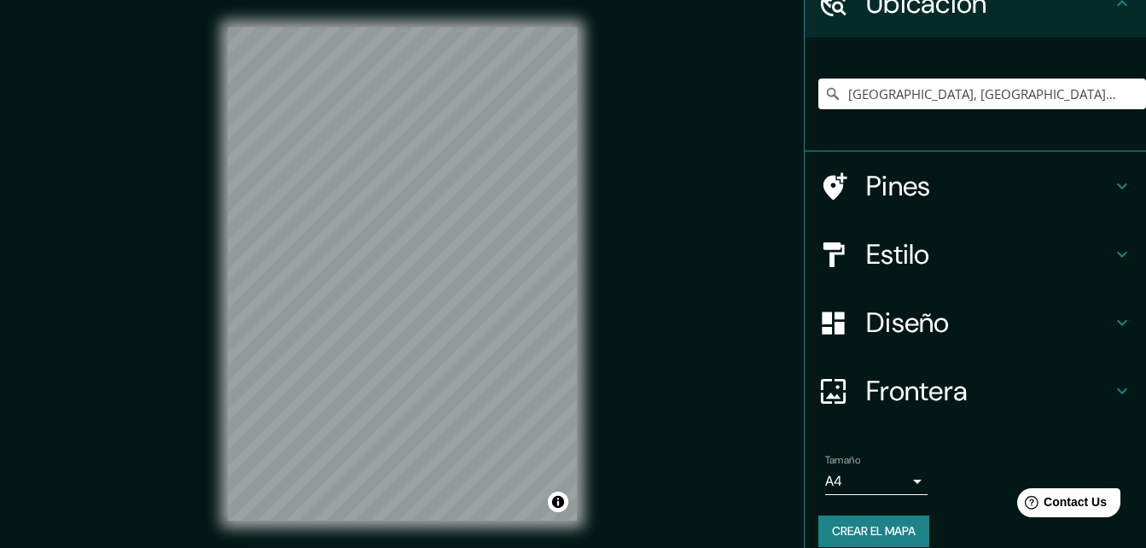
scroll to position [105, 0]
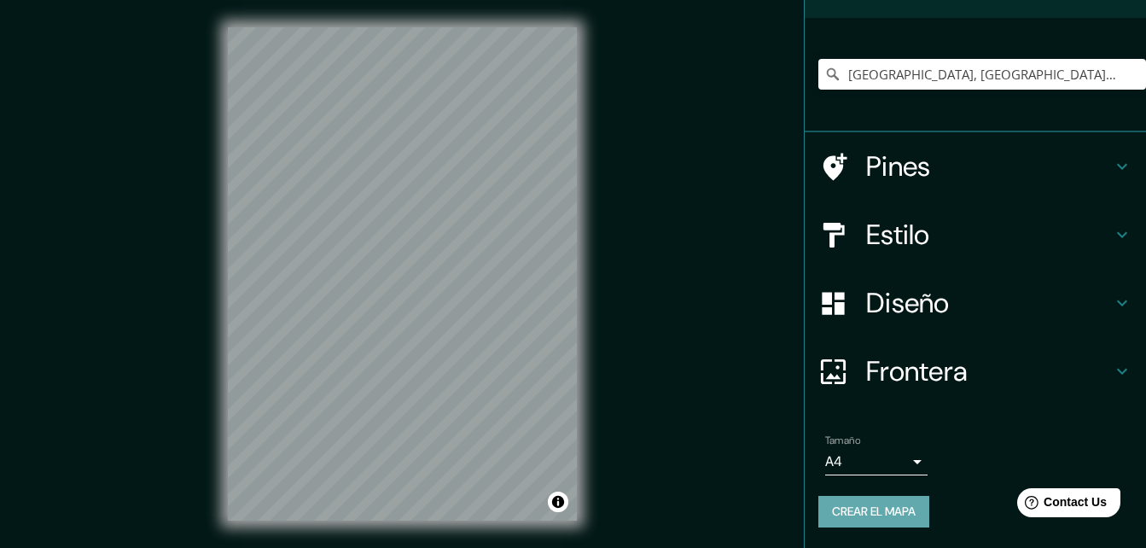
click at [860, 514] on font "Crear el mapa" at bounding box center [874, 511] width 84 height 21
click at [912, 504] on button "Crear el mapa" at bounding box center [874, 512] width 111 height 32
